Goal: Task Accomplishment & Management: Manage account settings

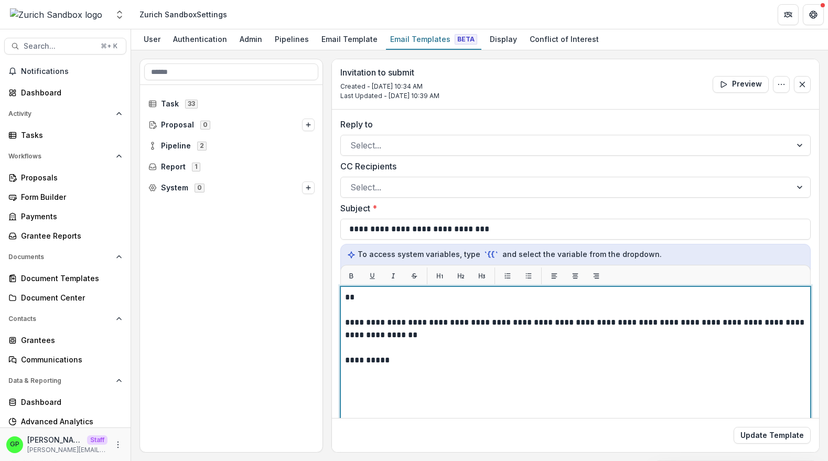
click at [430, 338] on p "**********" at bounding box center [576, 328] width 462 height 25
click at [402, 344] on p at bounding box center [575, 347] width 461 height 13
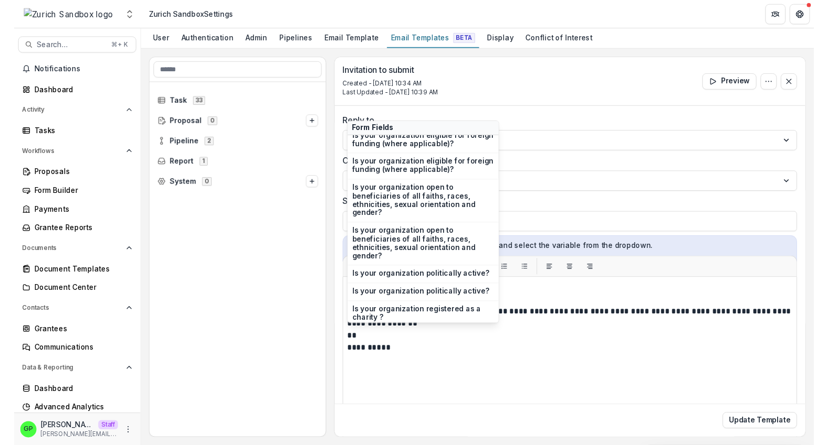
scroll to position [32469, 0]
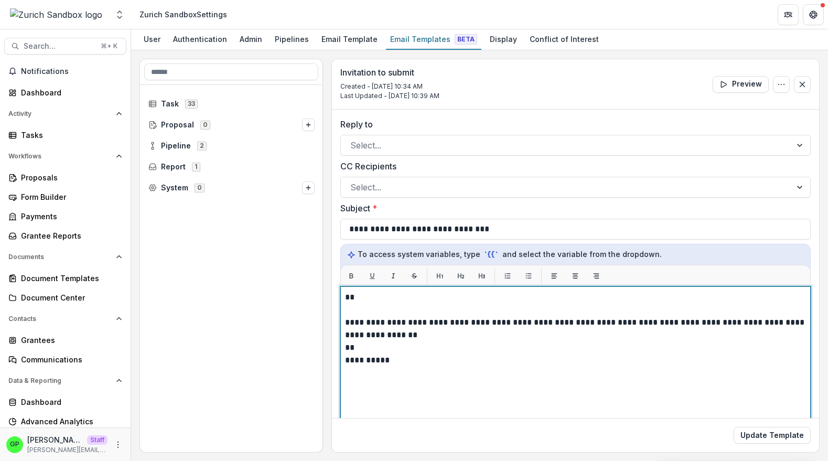
click at [407, 345] on p "**" at bounding box center [576, 347] width 462 height 13
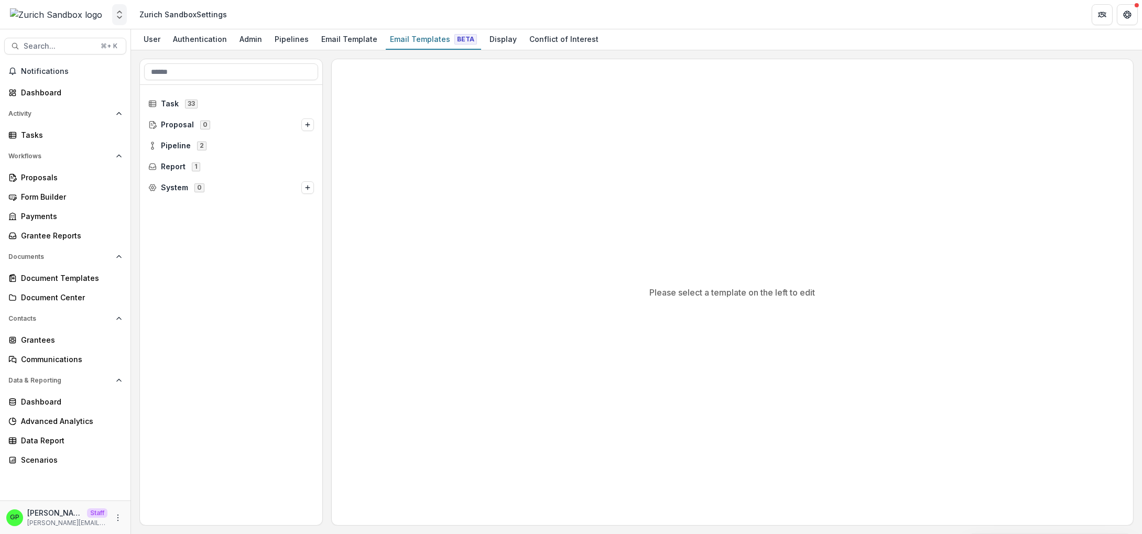
click at [117, 16] on icon "Open entity switcher" at bounding box center [119, 14] width 10 height 10
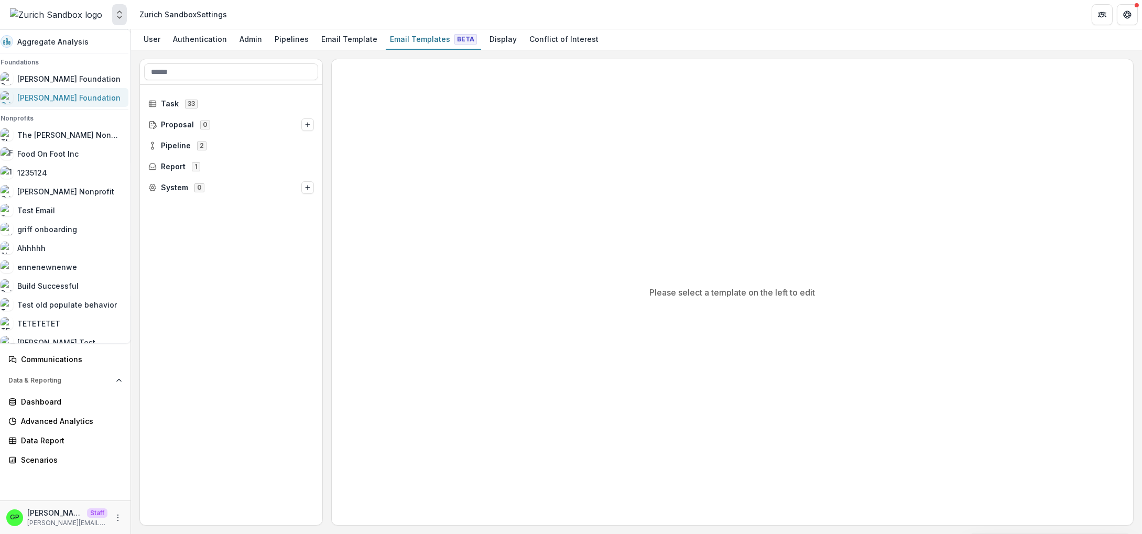
click at [52, 104] on link "[PERSON_NAME] Foundation" at bounding box center [61, 97] width 134 height 19
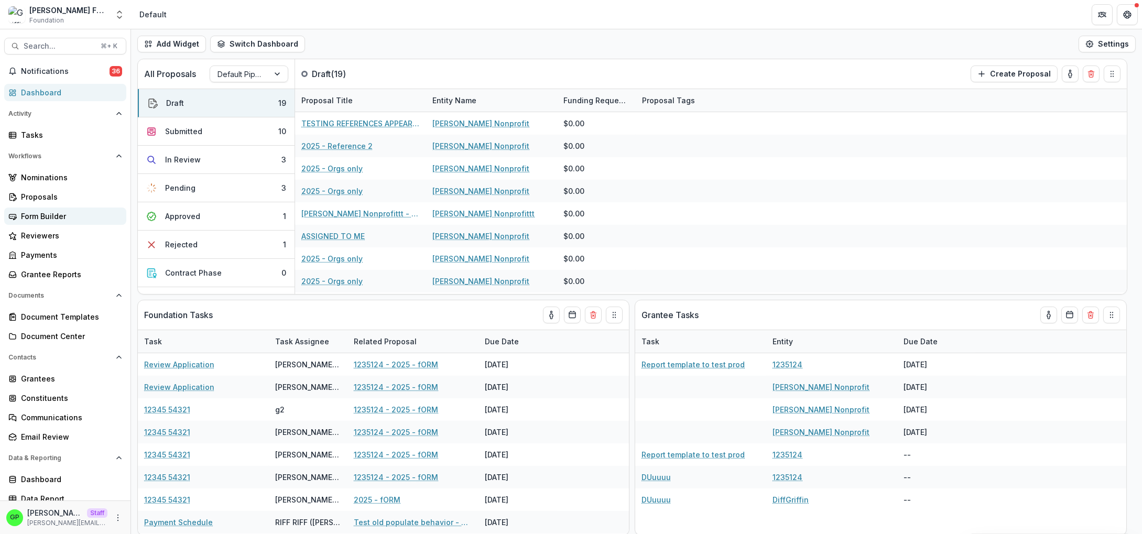
click at [40, 209] on link "Form Builder" at bounding box center [65, 216] width 122 height 17
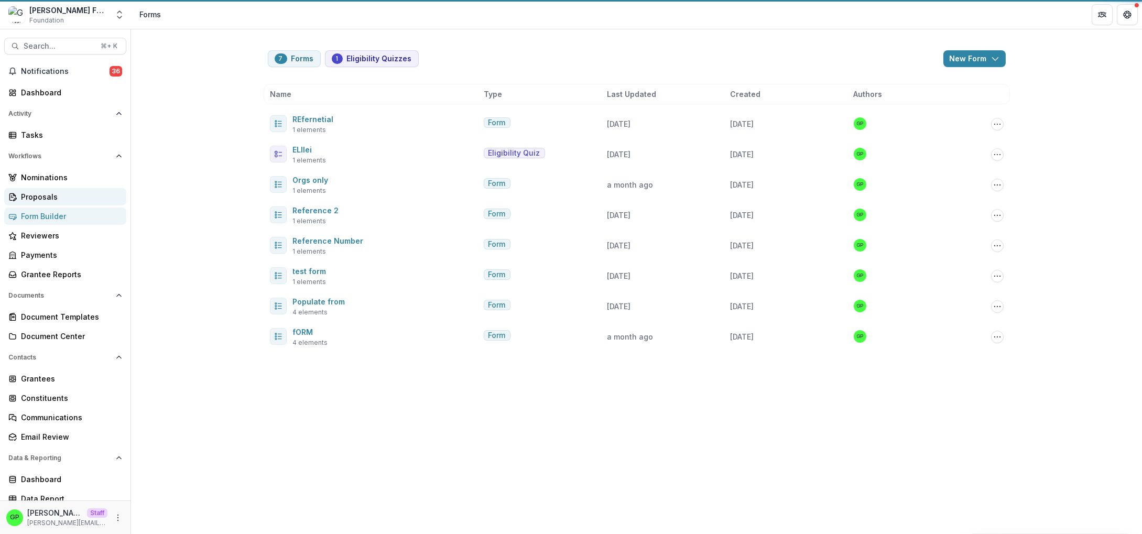
click at [42, 203] on link "Proposals" at bounding box center [65, 196] width 122 height 17
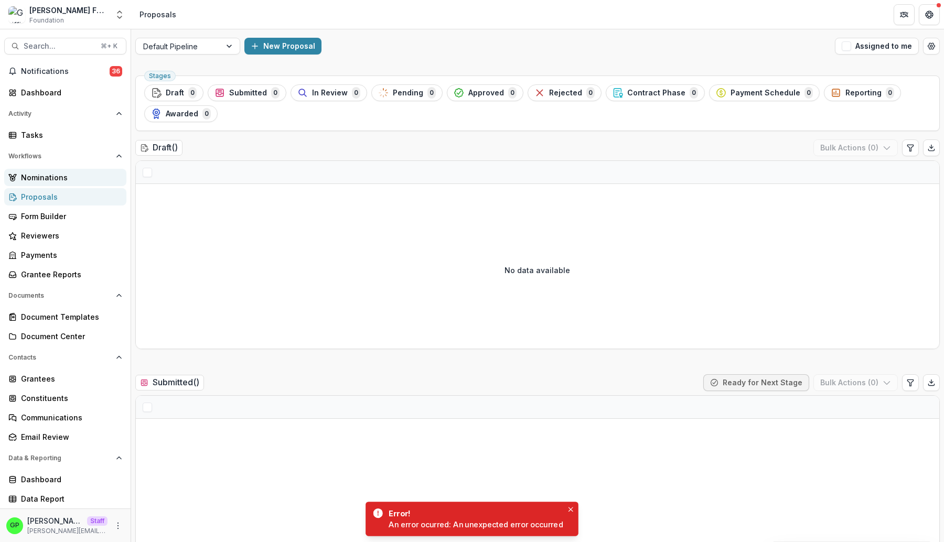
click at [81, 180] on div "Nominations" at bounding box center [69, 177] width 97 height 11
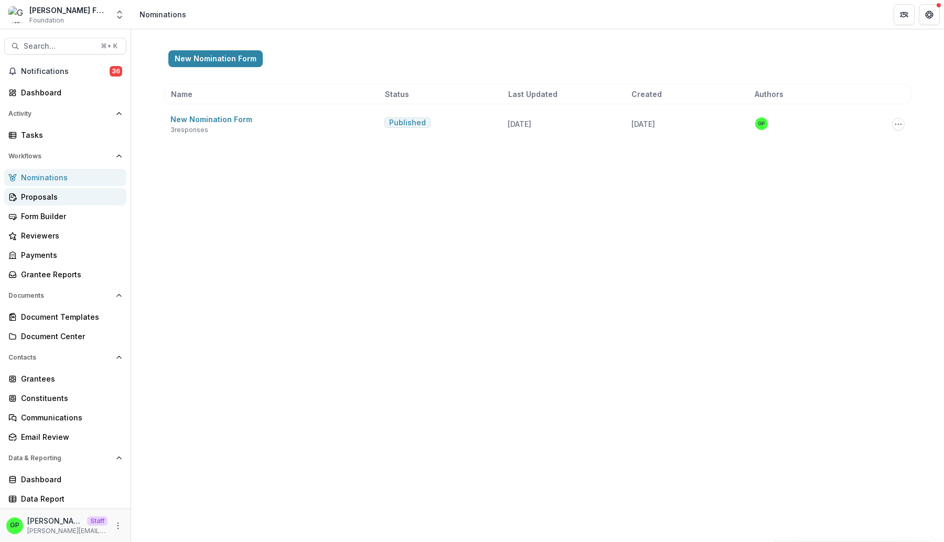
click at [61, 205] on link "Proposals" at bounding box center [65, 196] width 122 height 17
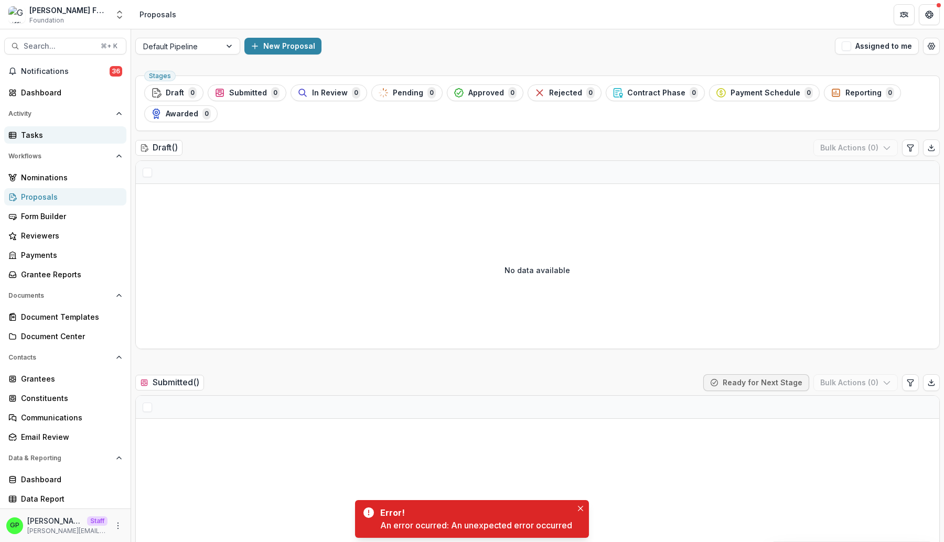
click at [25, 144] on link "Tasks" at bounding box center [65, 134] width 122 height 17
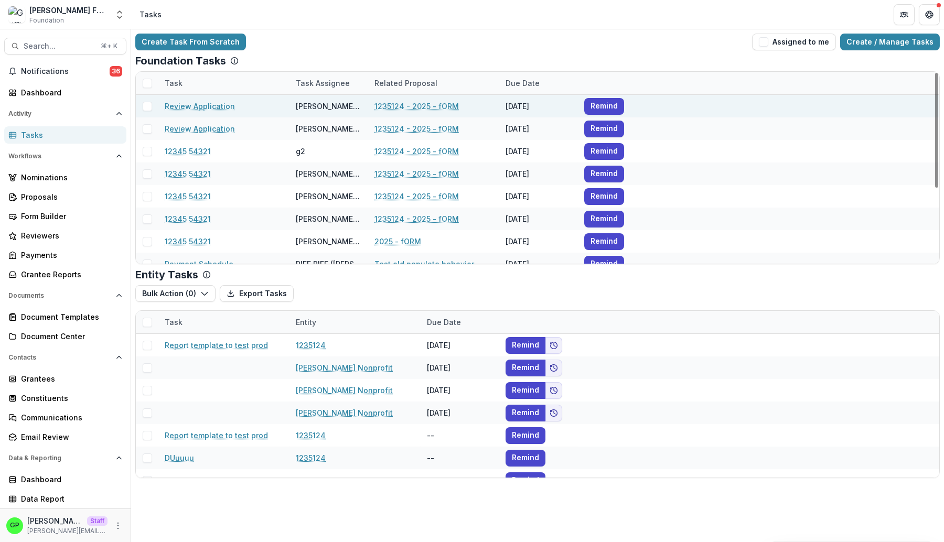
click at [144, 112] on div at bounding box center [147, 106] width 23 height 23
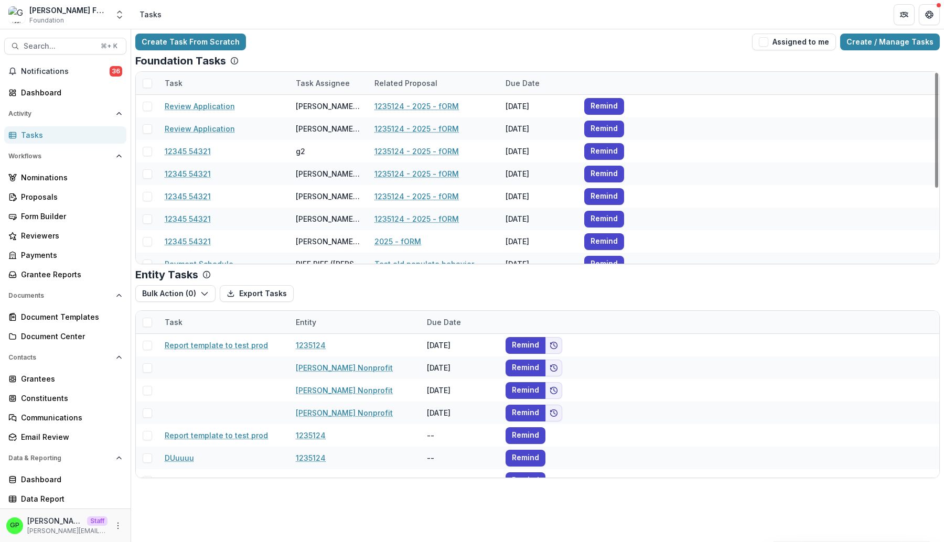
click at [150, 102] on span at bounding box center [147, 106] width 9 height 9
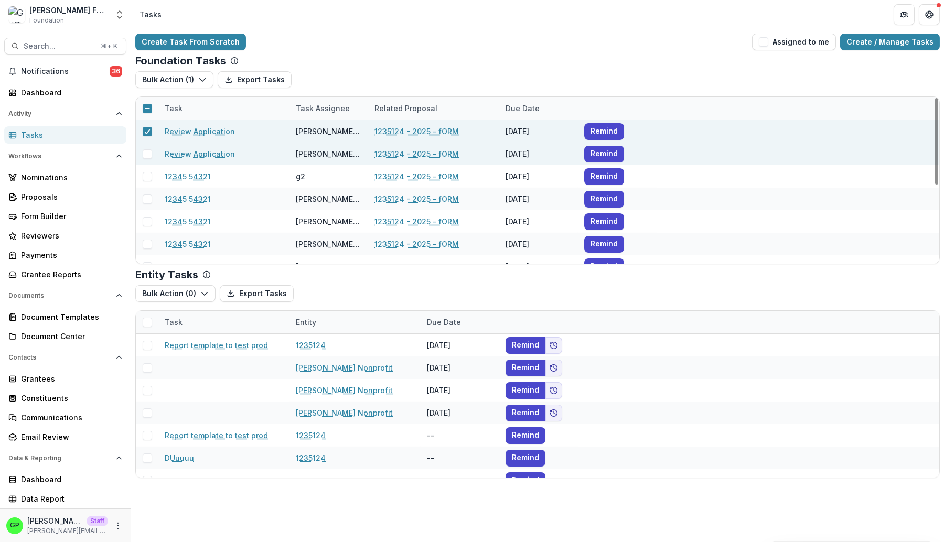
click at [147, 142] on div at bounding box center [147, 131] width 23 height 23
click at [147, 147] on div at bounding box center [147, 154] width 23 height 23
click at [146, 161] on div at bounding box center [147, 154] width 23 height 23
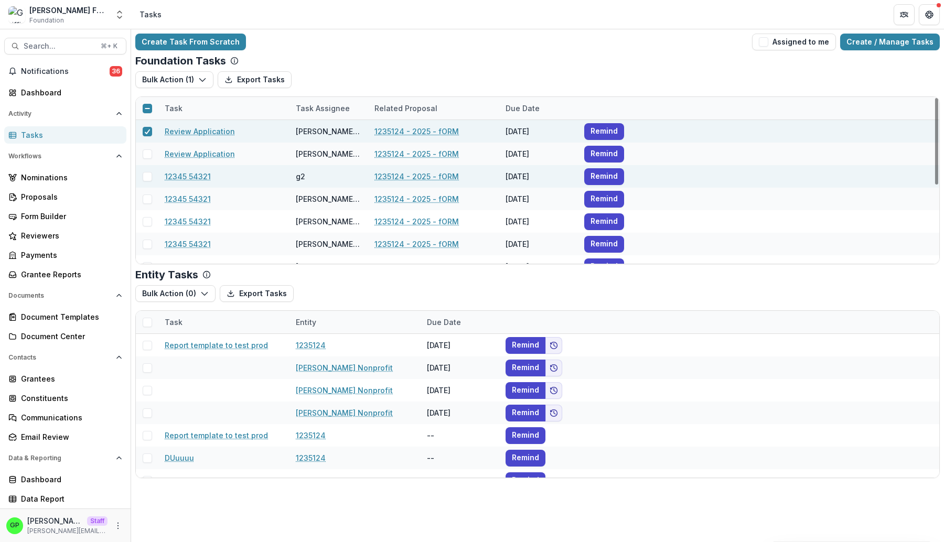
click at [149, 179] on span at bounding box center [147, 176] width 9 height 9
click at [148, 164] on div at bounding box center [147, 154] width 23 height 23
click at [144, 153] on span at bounding box center [147, 153] width 9 height 9
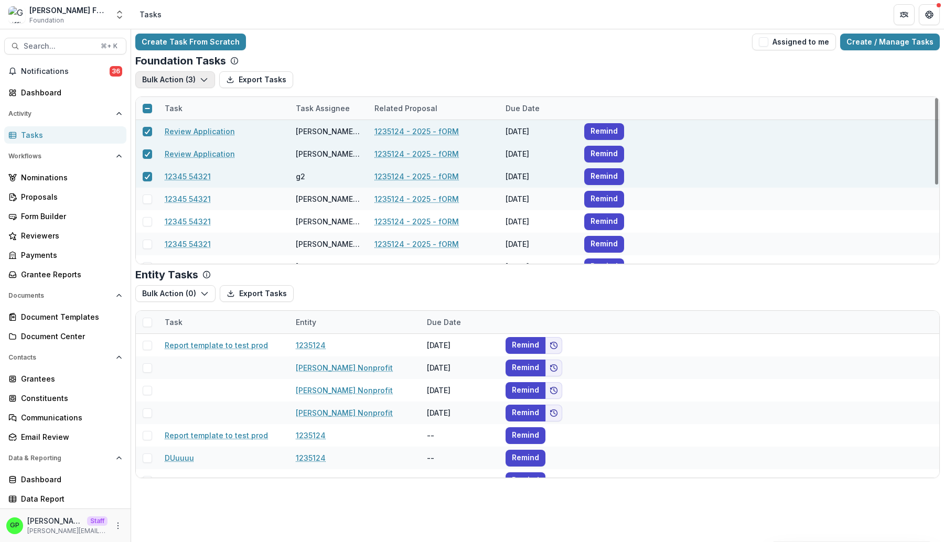
drag, startPoint x: 162, startPoint y: 81, endPoint x: 164, endPoint y: 86, distance: 6.0
click at [162, 81] on button "Bulk Action ( 3 )" at bounding box center [175, 79] width 80 height 17
click at [180, 107] on button "Bulk Complete ( 3 )" at bounding box center [194, 103] width 112 height 17
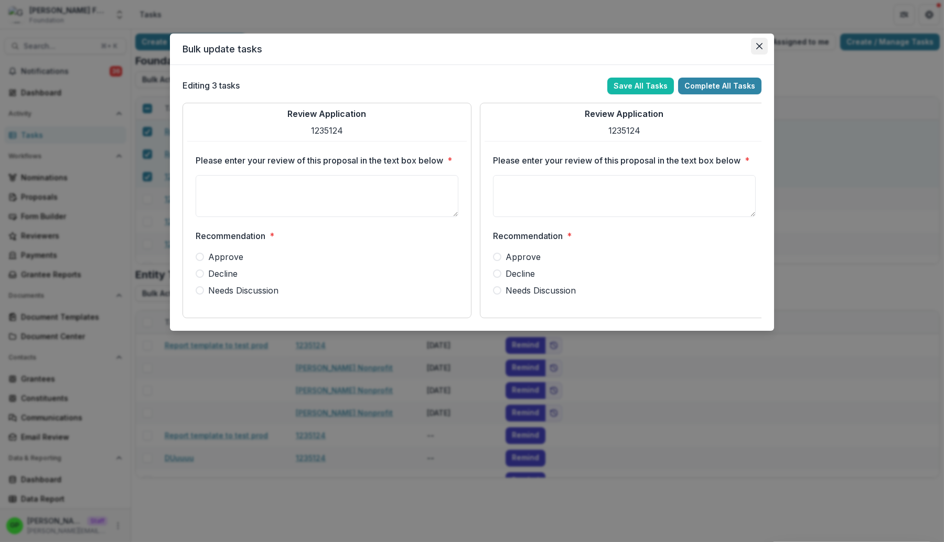
click at [766, 50] on button "Close" at bounding box center [759, 46] width 17 height 17
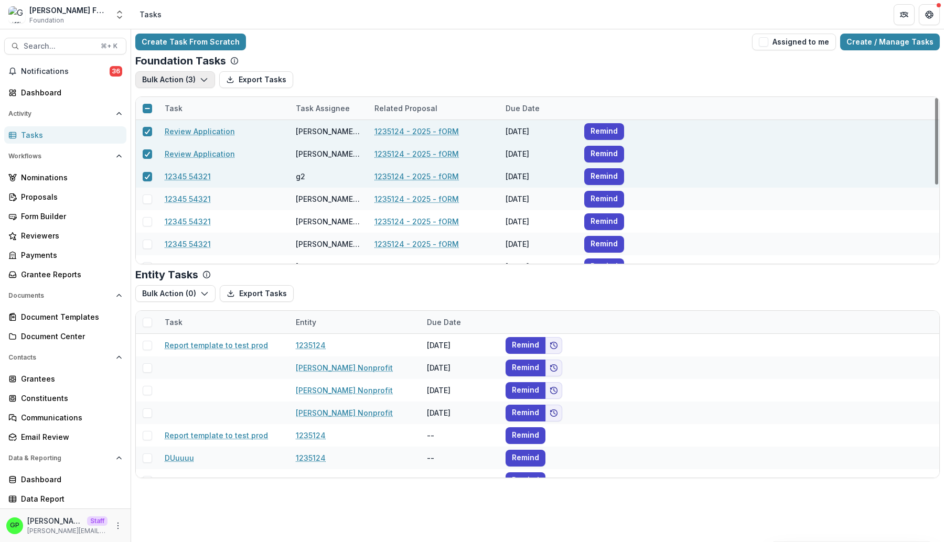
click at [174, 79] on button "Bulk Action ( 3 )" at bounding box center [175, 79] width 80 height 17
click at [450, 62] on div "Foundation Tasks" at bounding box center [537, 61] width 804 height 13
click at [178, 132] on link "Review Application" at bounding box center [200, 131] width 70 height 11
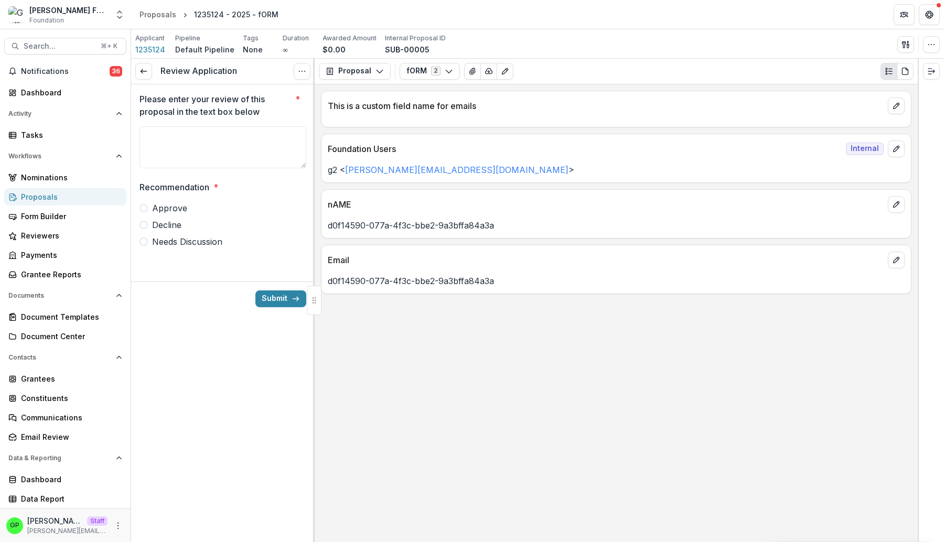
click at [923, 53] on div "Send Email Proposal Files Edit Viewers View All Reviews View Related Entities E…" at bounding box center [918, 44] width 42 height 17
click at [924, 47] on button "button" at bounding box center [931, 44] width 17 height 17
click at [927, 44] on button "button" at bounding box center [931, 44] width 17 height 17
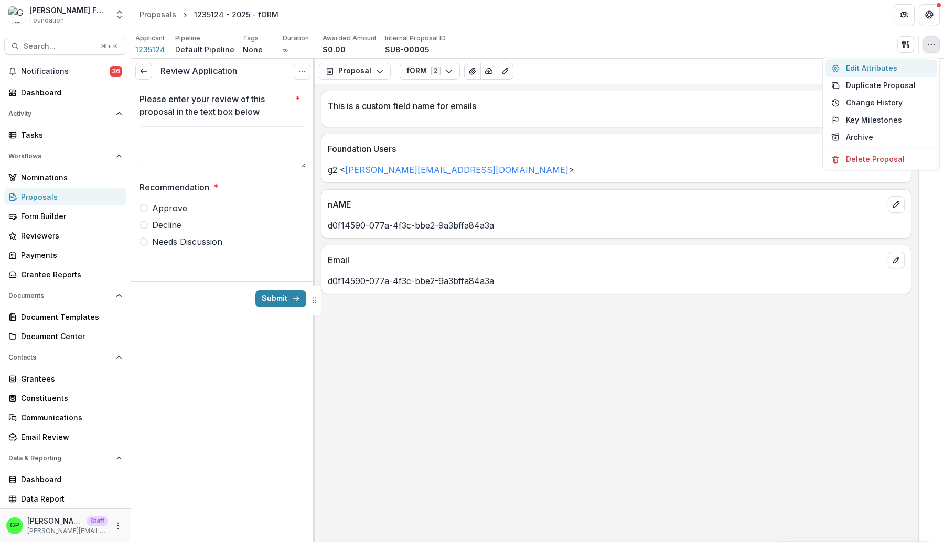
click at [896, 62] on button "Edit Attributes" at bounding box center [881, 67] width 112 height 17
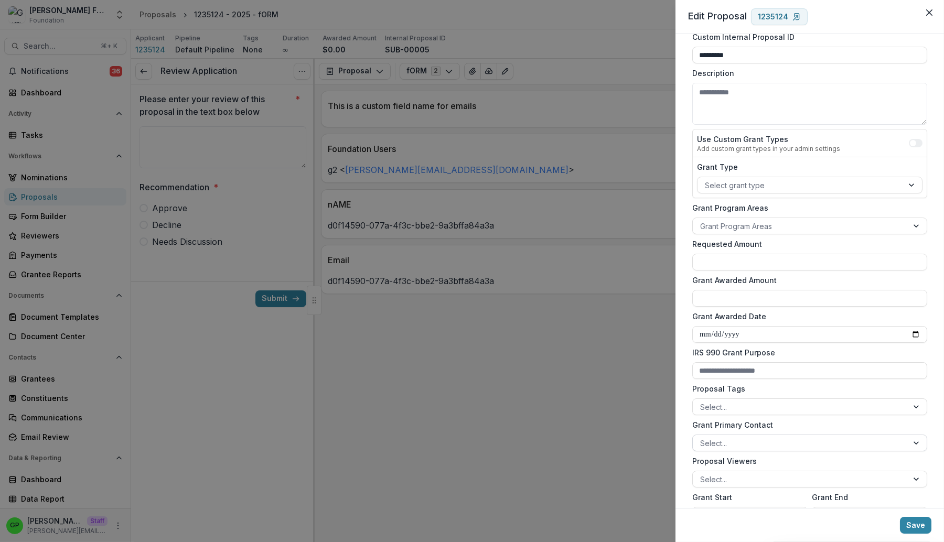
scroll to position [263, 0]
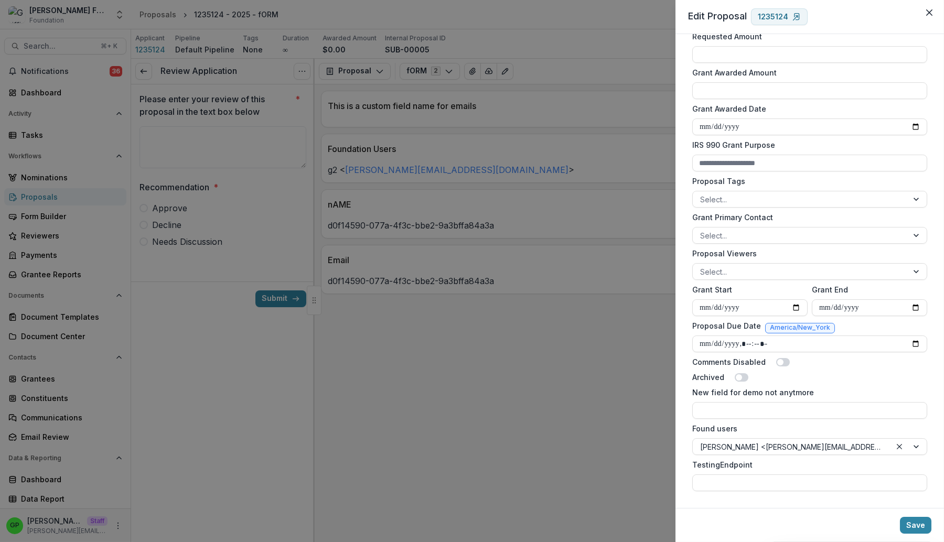
click at [547, 413] on div "**********" at bounding box center [472, 271] width 944 height 542
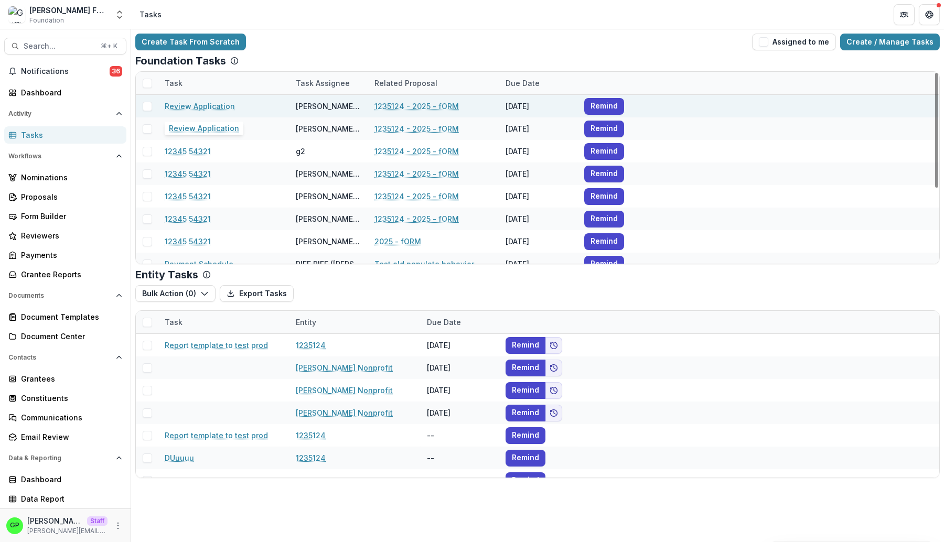
click at [226, 107] on link "Review Application" at bounding box center [200, 106] width 70 height 11
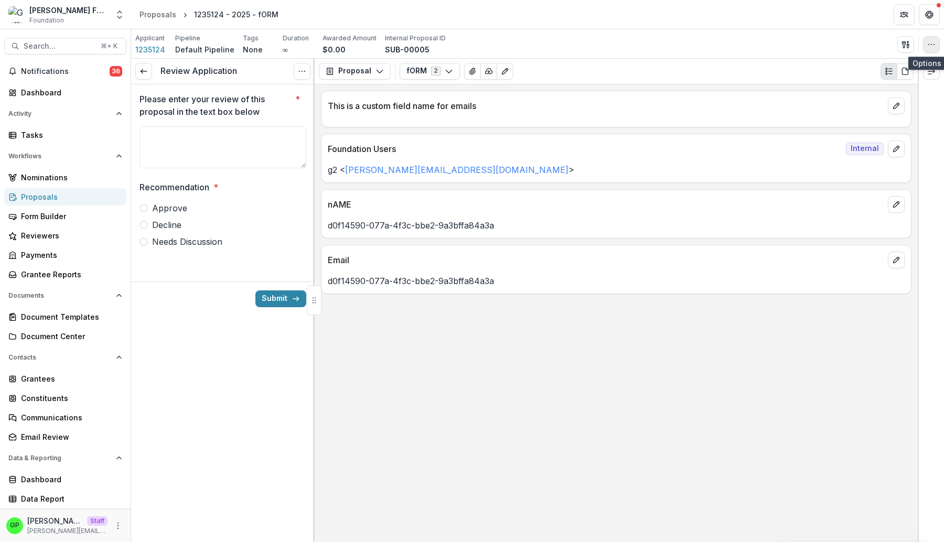
click at [935, 40] on icon "button" at bounding box center [931, 44] width 8 height 8
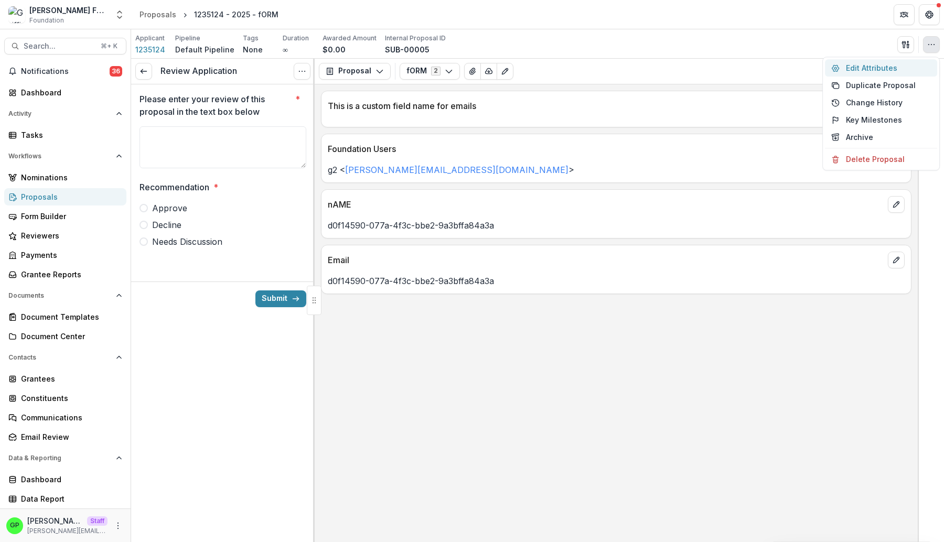
click at [908, 70] on button "Edit Attributes" at bounding box center [881, 67] width 112 height 17
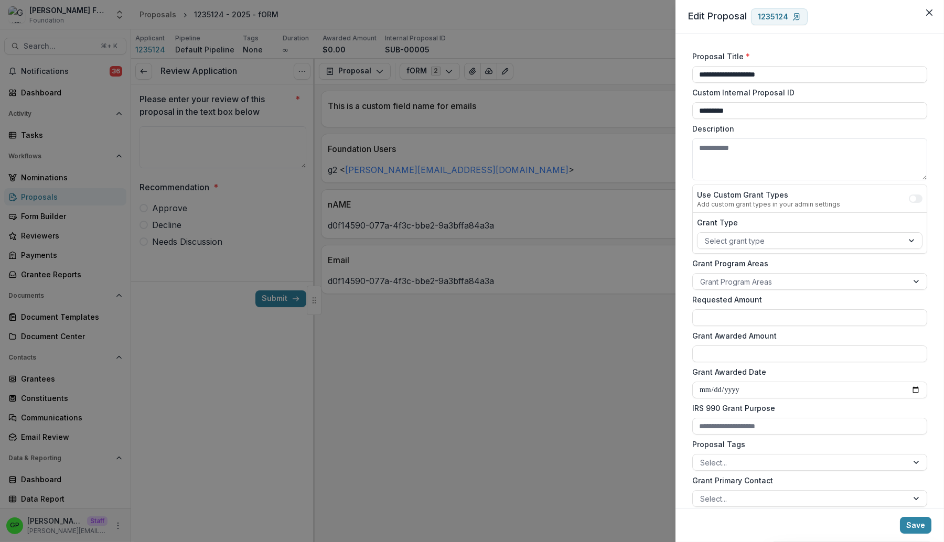
scroll to position [263, 0]
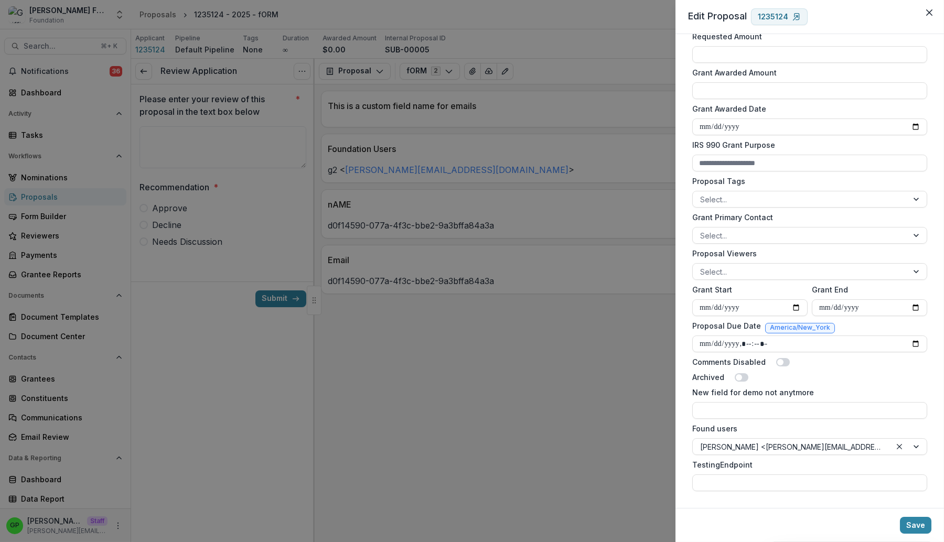
click at [617, 327] on div "**********" at bounding box center [472, 271] width 944 height 542
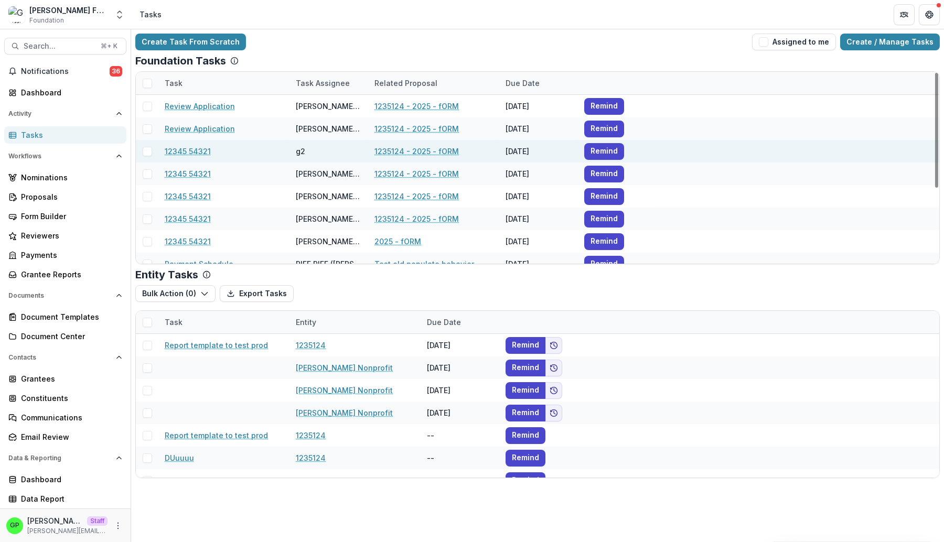
click at [197, 154] on link "12345 54321" at bounding box center [188, 151] width 46 height 11
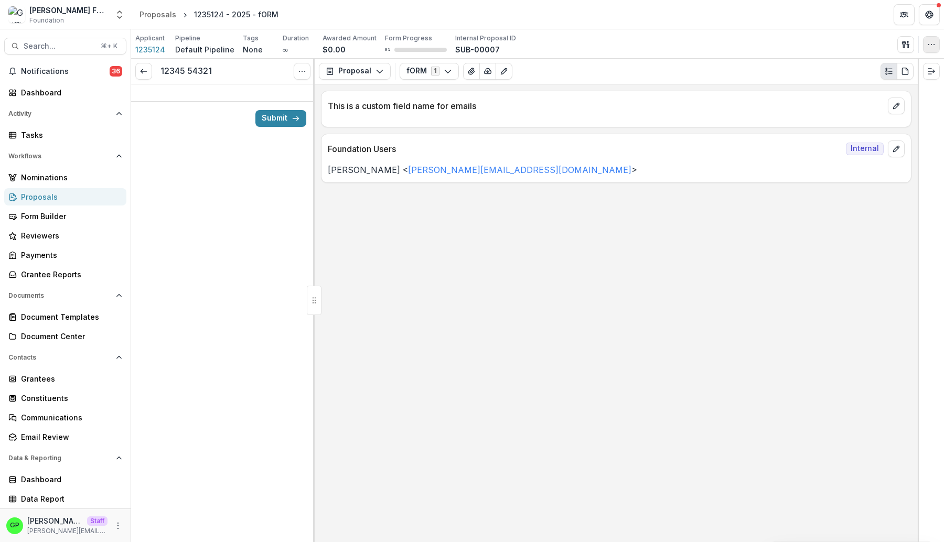
click at [938, 39] on button "button" at bounding box center [931, 44] width 17 height 17
click at [889, 62] on button "Edit Attributes" at bounding box center [881, 67] width 112 height 17
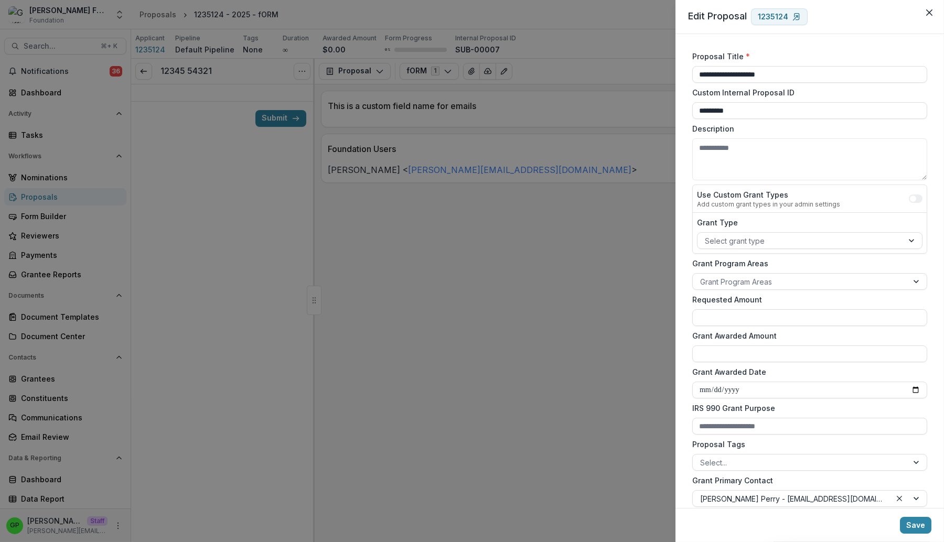
click at [640, 318] on div "**********" at bounding box center [472, 271] width 944 height 542
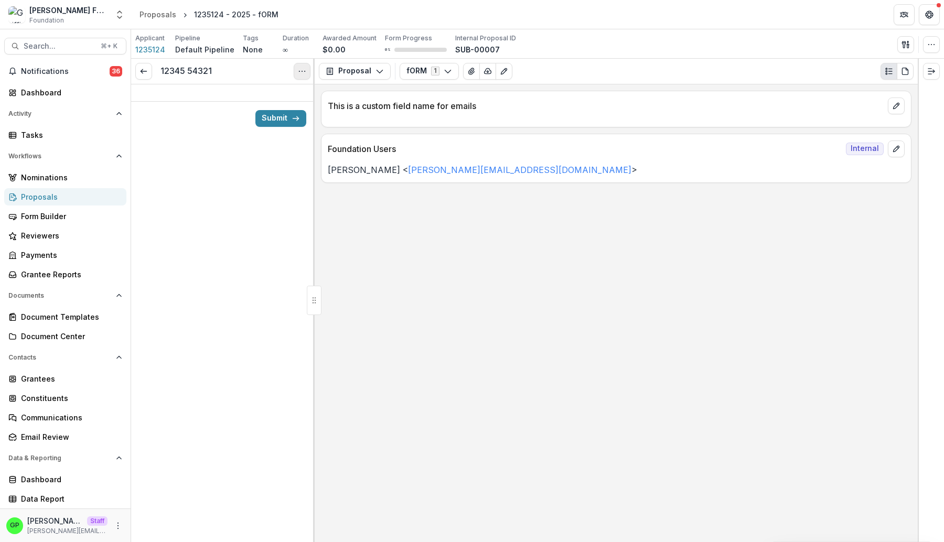
click at [297, 70] on button "Options" at bounding box center [302, 71] width 17 height 17
click at [254, 96] on link "View task" at bounding box center [252, 94] width 112 height 17
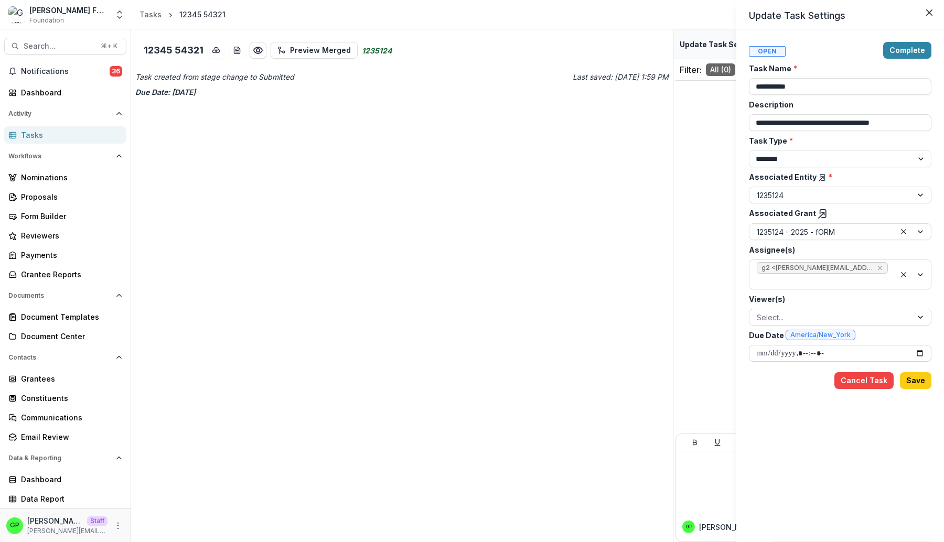
click at [826, 351] on input "Due Date America/New_York" at bounding box center [840, 353] width 182 height 17
type input "**********"
click at [905, 376] on button "Save" at bounding box center [914, 380] width 31 height 17
